Goal: Information Seeking & Learning: Find contact information

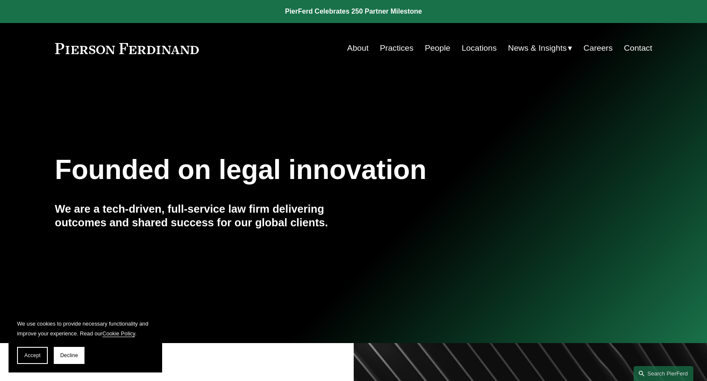
click at [636, 47] on link "Contact" at bounding box center [637, 48] width 28 height 16
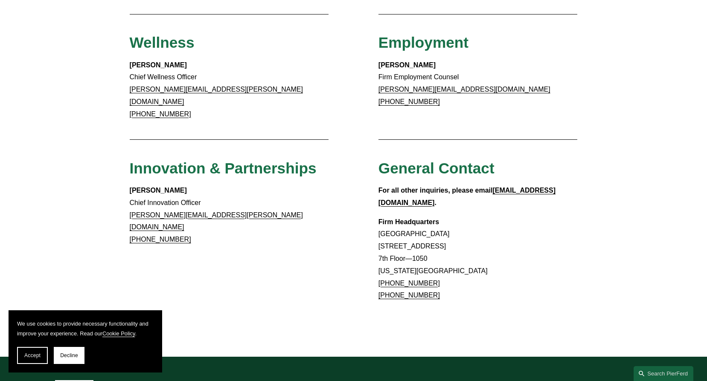
scroll to position [783, 0]
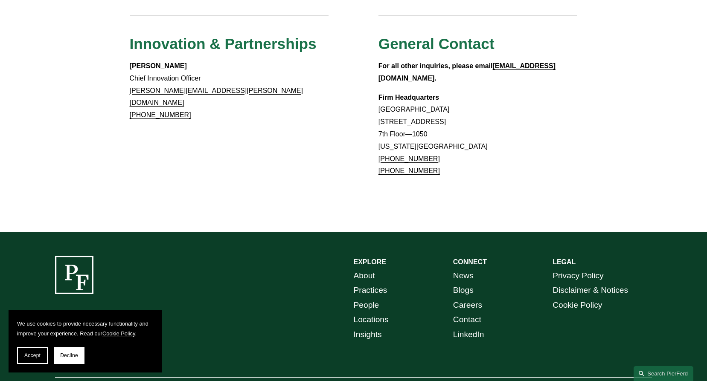
drag, startPoint x: 444, startPoint y: 132, endPoint x: 388, endPoint y: 130, distance: 56.3
click at [388, 130] on p "Firm Headquarters [GEOGRAPHIC_DATA] [STREET_ADDRESS][US_STATE] [PHONE_NUMBER] […" at bounding box center [477, 135] width 199 height 86
copy link "866.559.1811"
